Goal: Task Accomplishment & Management: Complete application form

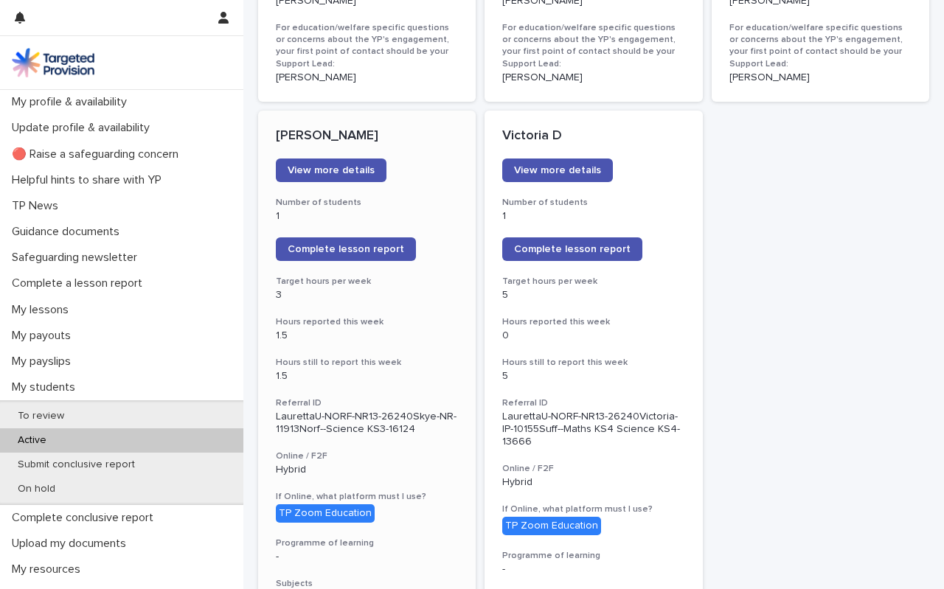
scroll to position [1166, 0]
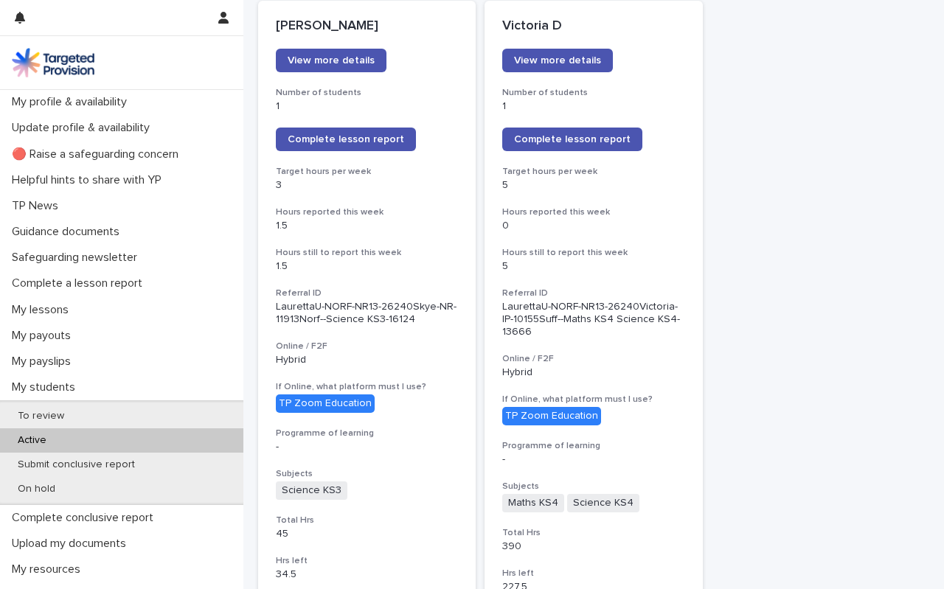
scroll to position [1166, 0]
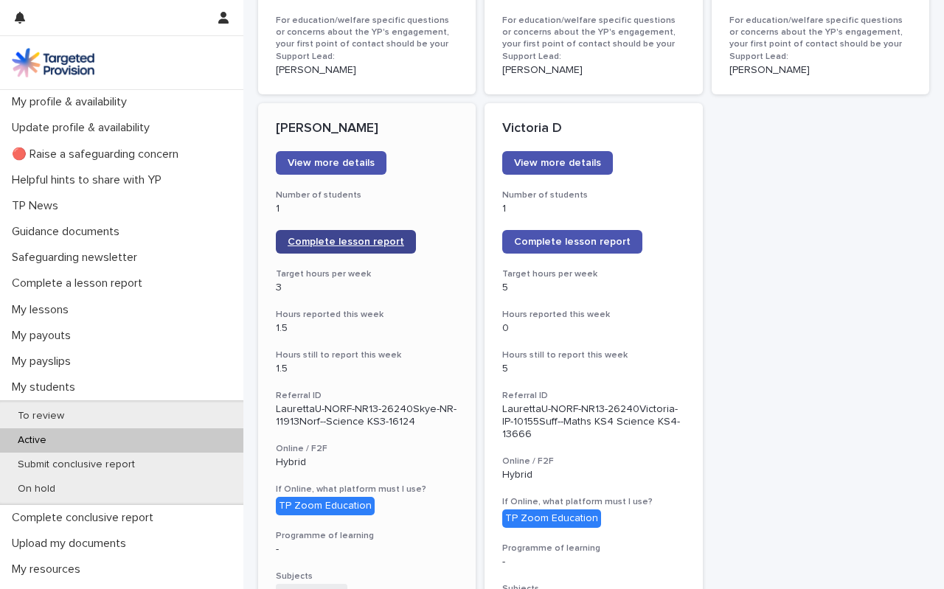
click at [334, 237] on span "Complete lesson report" at bounding box center [346, 242] width 116 height 10
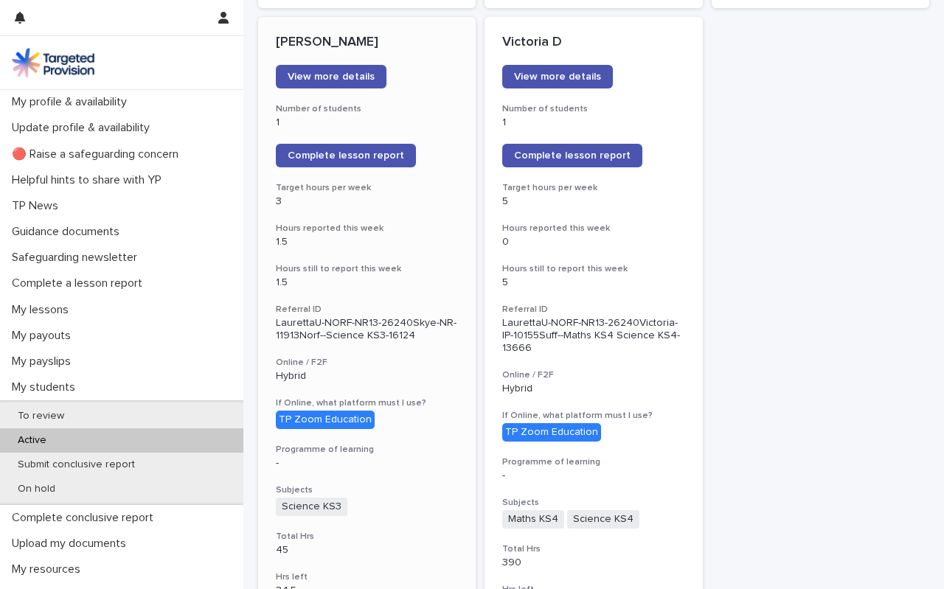
scroll to position [1248, 0]
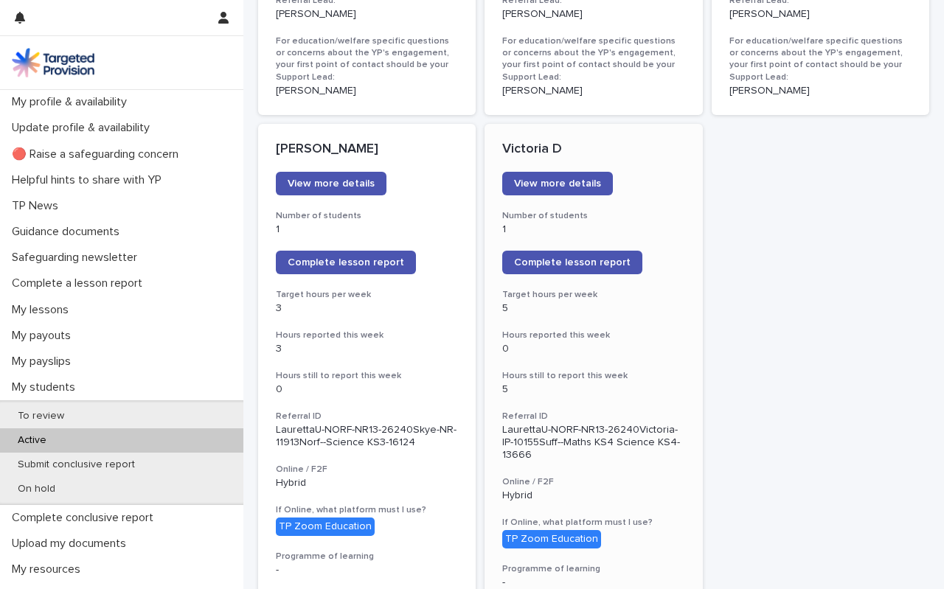
scroll to position [1144, 0]
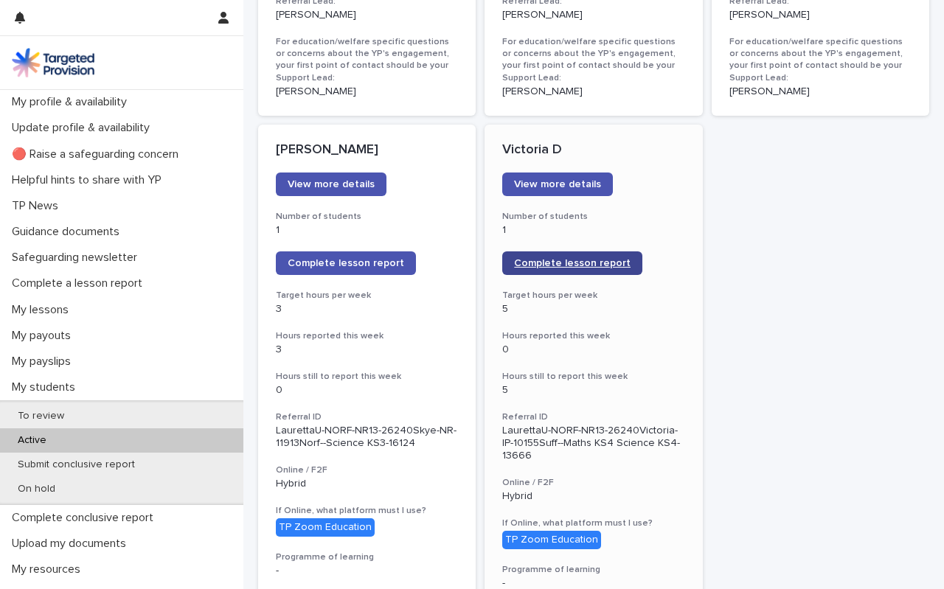
click at [571, 258] on span "Complete lesson report" at bounding box center [572, 263] width 116 height 10
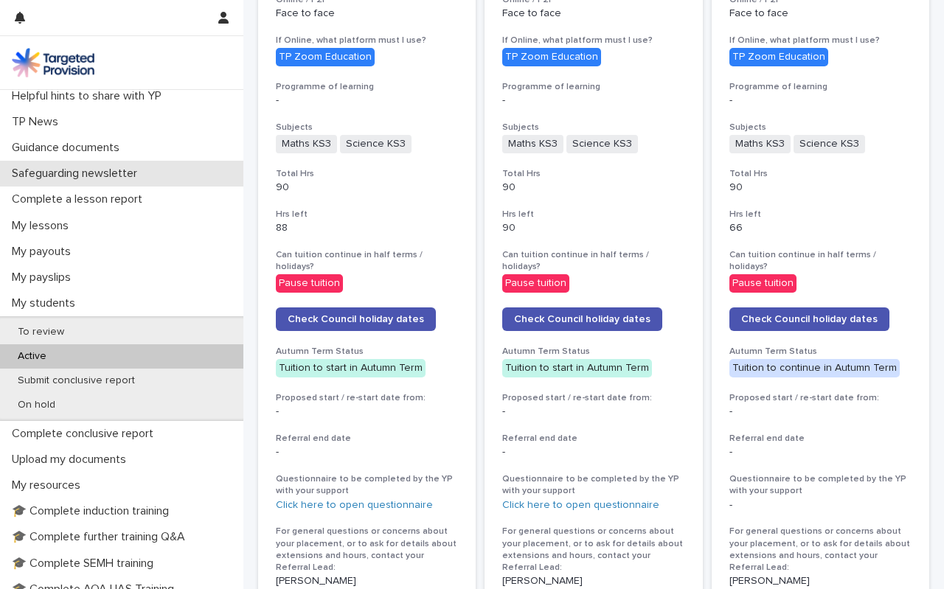
scroll to position [124, 0]
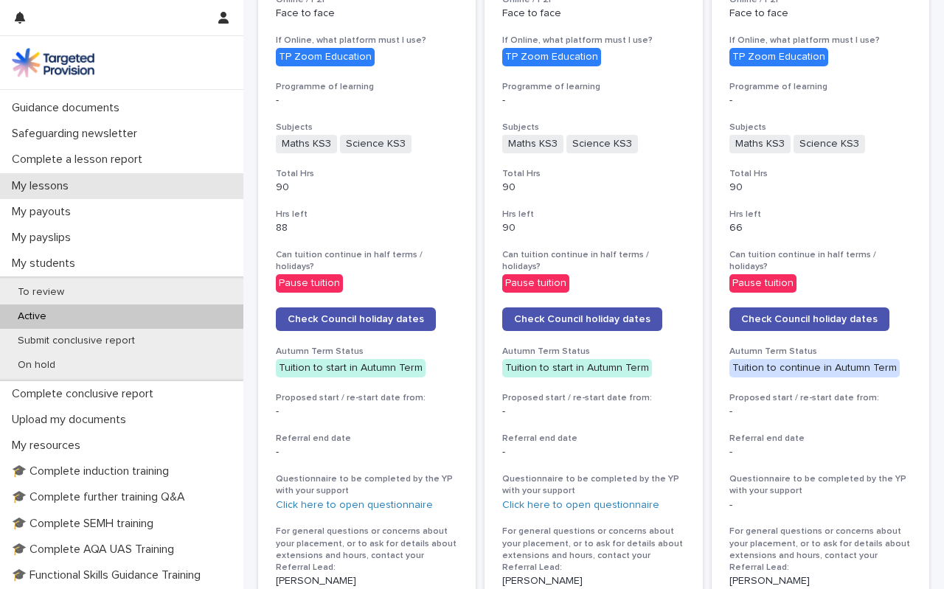
click at [52, 187] on p "My lessons" at bounding box center [43, 186] width 74 height 14
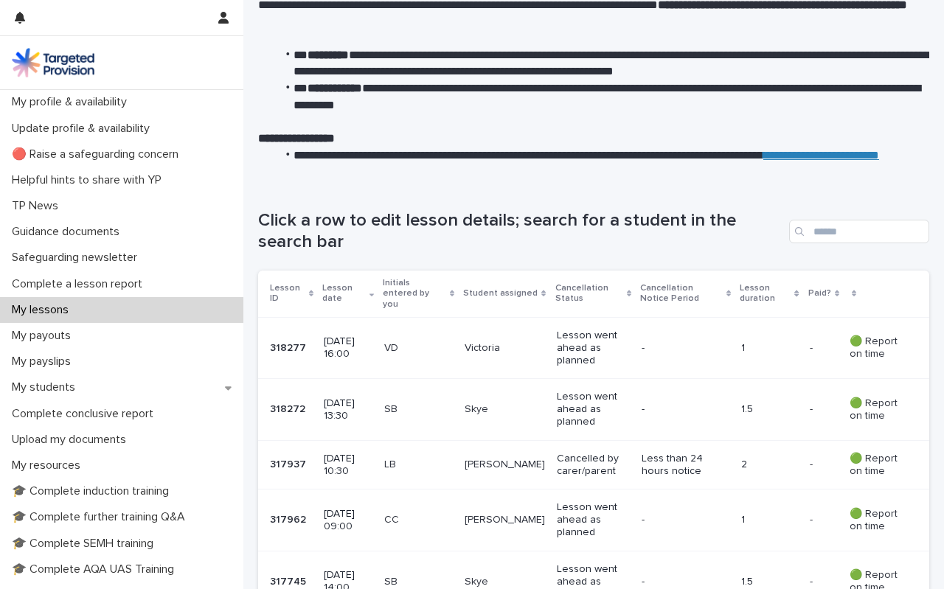
scroll to position [108, 0]
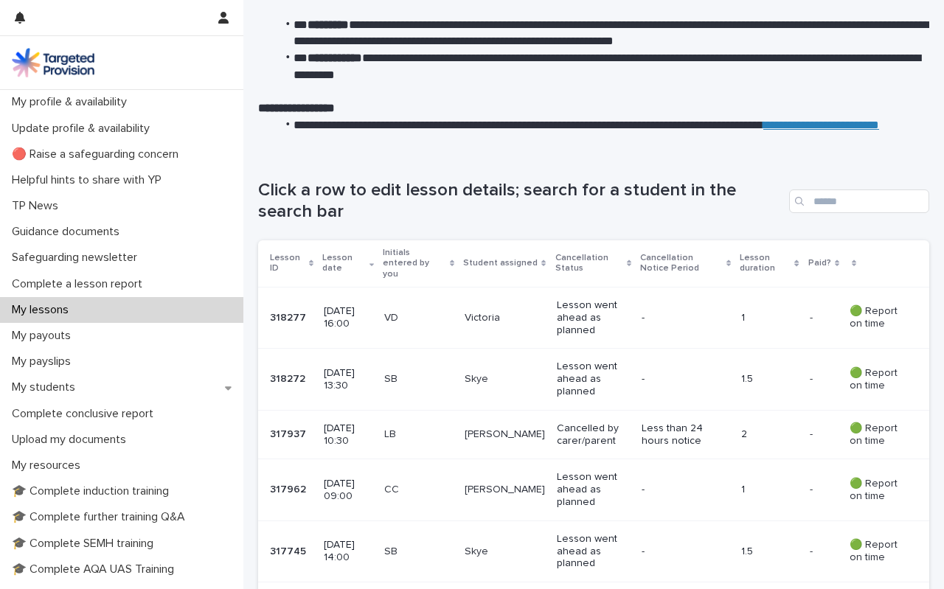
click at [360, 368] on p "[DATE] 13:30" at bounding box center [348, 379] width 49 height 25
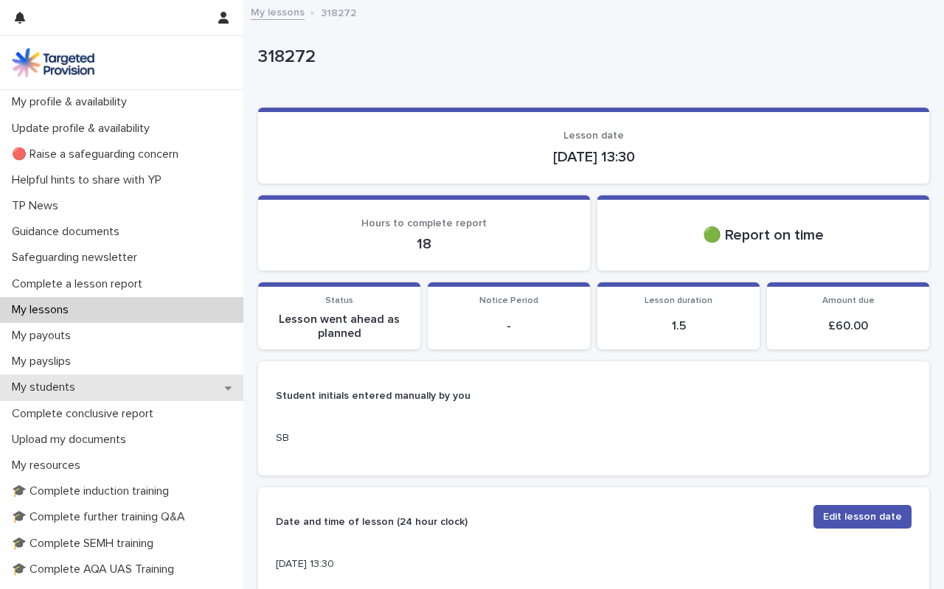
click at [49, 394] on p "My students" at bounding box center [46, 387] width 81 height 14
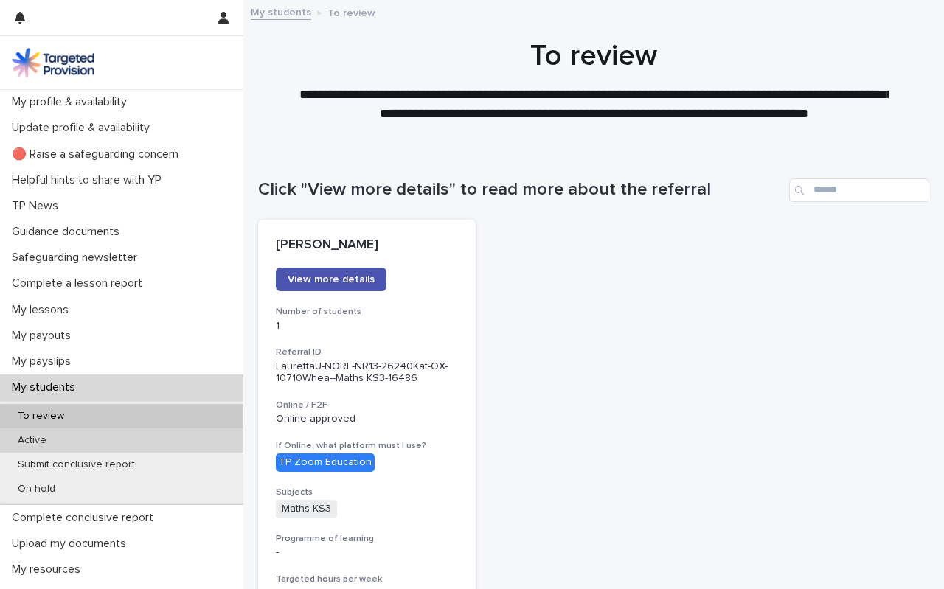
click at [35, 440] on p "Active" at bounding box center [32, 440] width 52 height 13
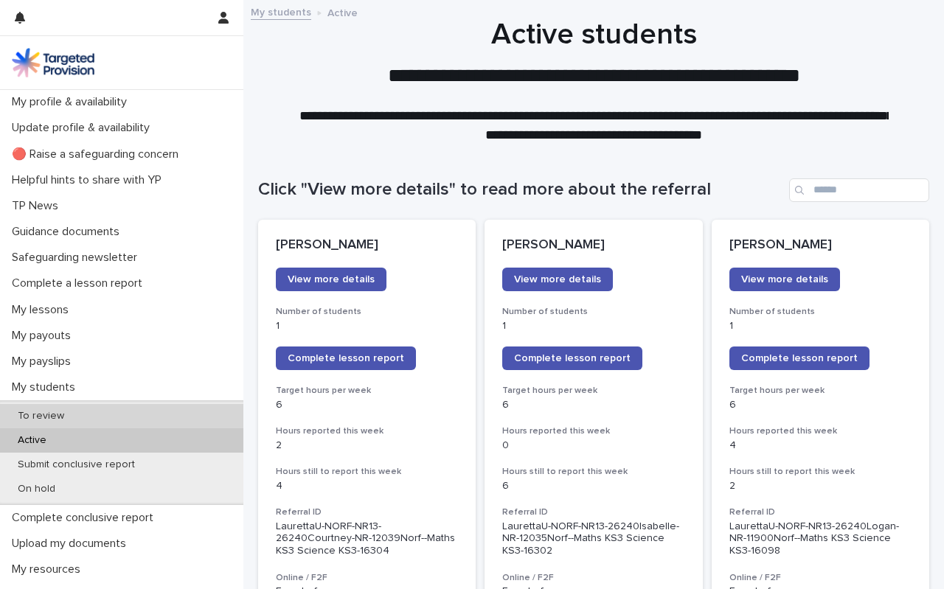
click at [49, 412] on p "To review" at bounding box center [41, 416] width 70 height 13
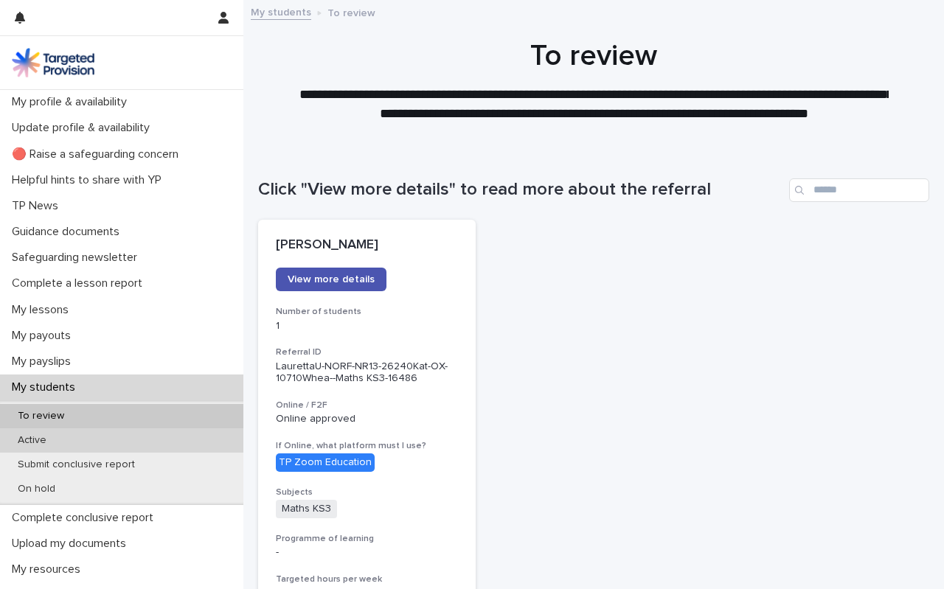
click at [39, 442] on p "Active" at bounding box center [32, 440] width 52 height 13
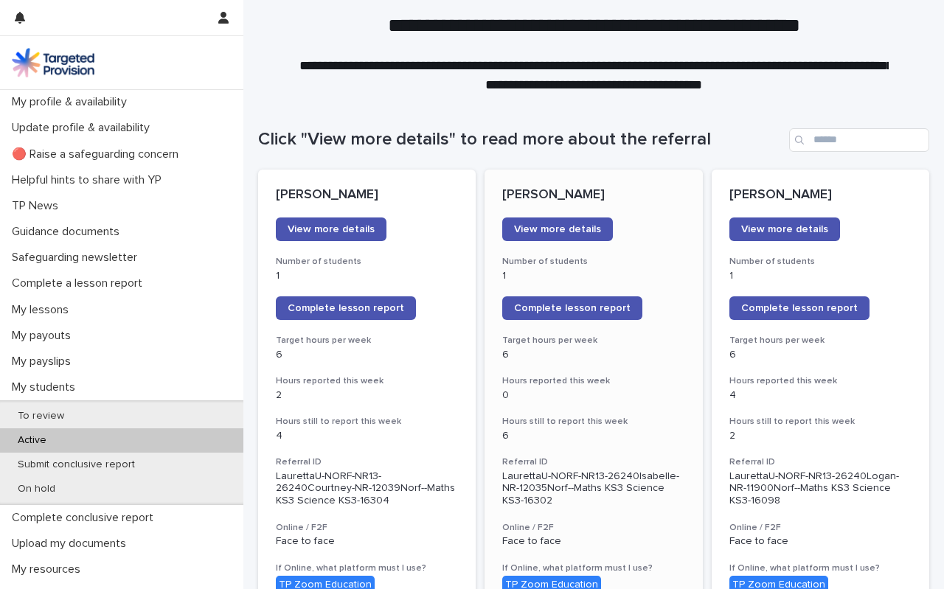
scroll to position [63, 0]
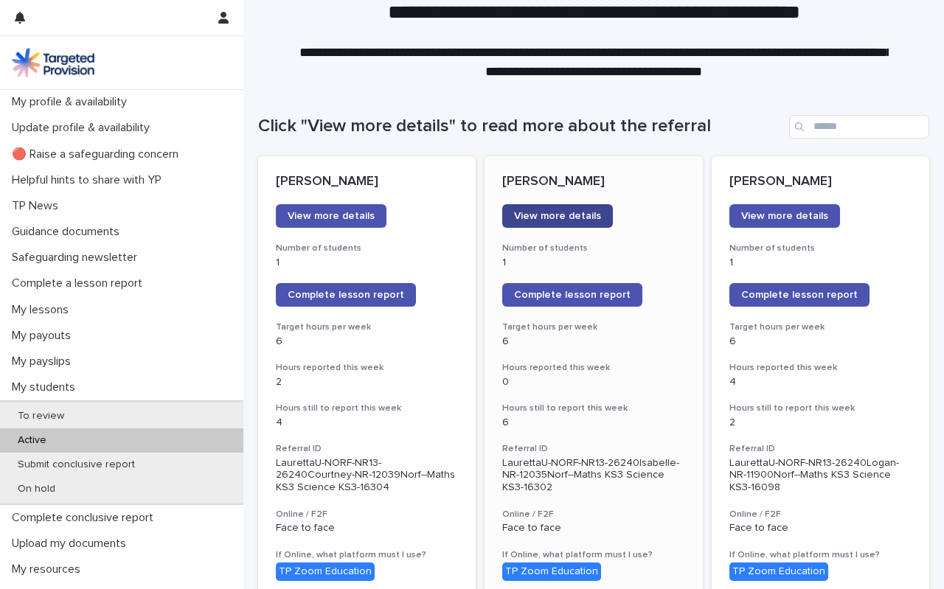
click at [575, 212] on span "View more details" at bounding box center [557, 216] width 87 height 10
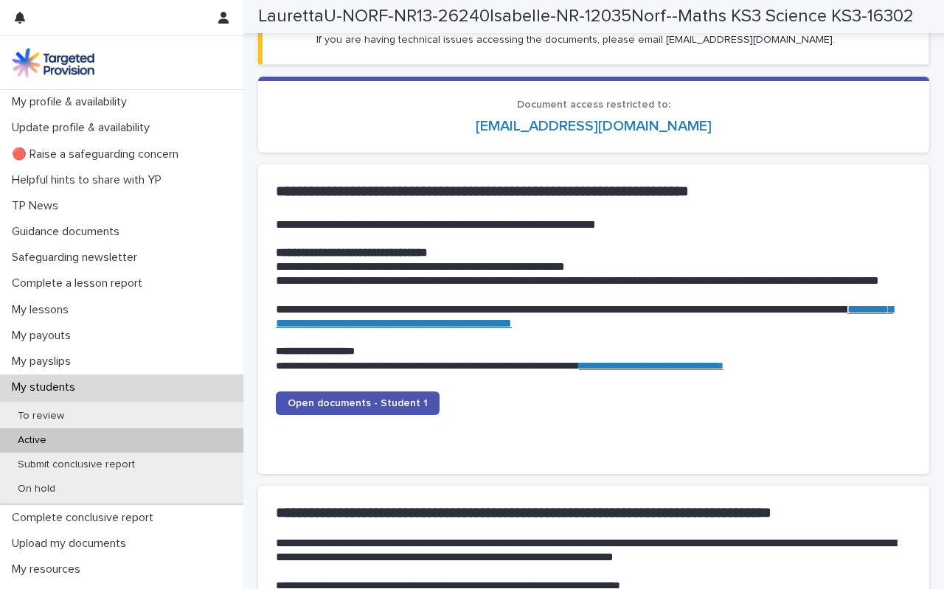
scroll to position [1343, 0]
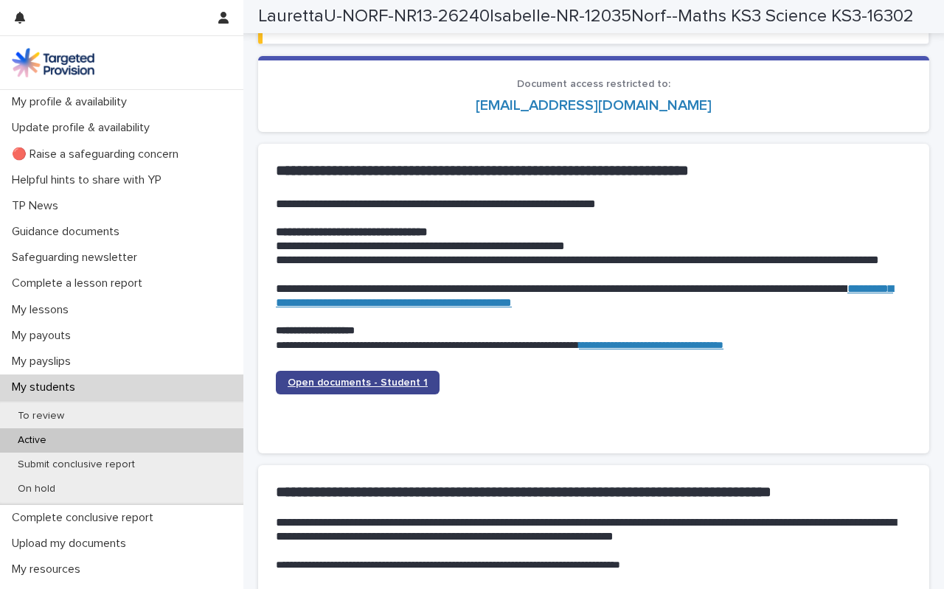
click at [362, 384] on span "Open documents - Student 1" at bounding box center [358, 382] width 140 height 10
